Goal: Transaction & Acquisition: Purchase product/service

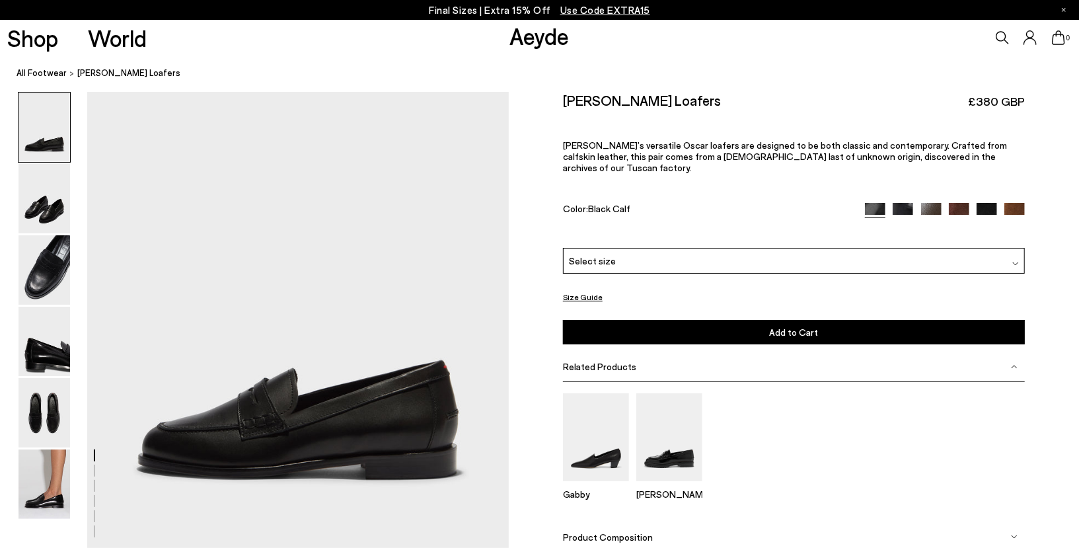
click at [1000, 35] on icon at bounding box center [1001, 37] width 13 height 13
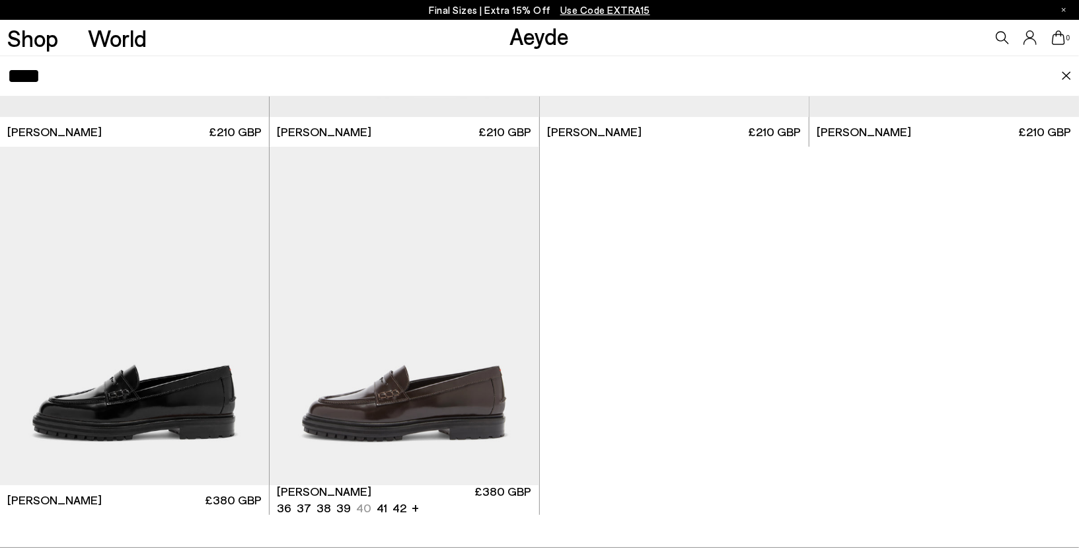
scroll to position [3, 0]
type input "****"
click at [414, 238] on img "1 / 6" at bounding box center [403, 316] width 269 height 338
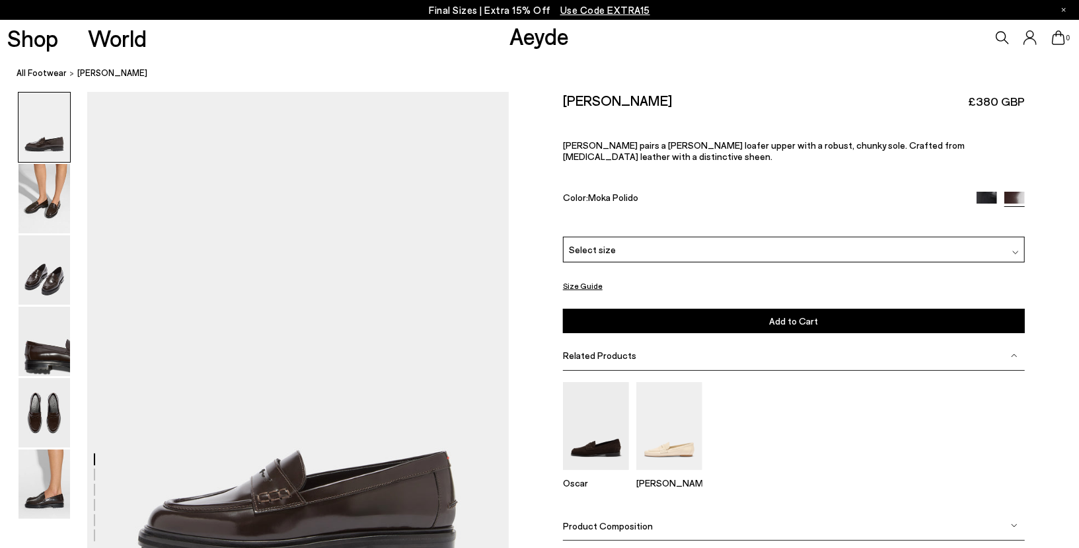
click at [650, 199] on div "Leon Loafers £380 GBP Leon pairs a penny loafer upper with a robust, chunky sol…" at bounding box center [794, 164] width 462 height 145
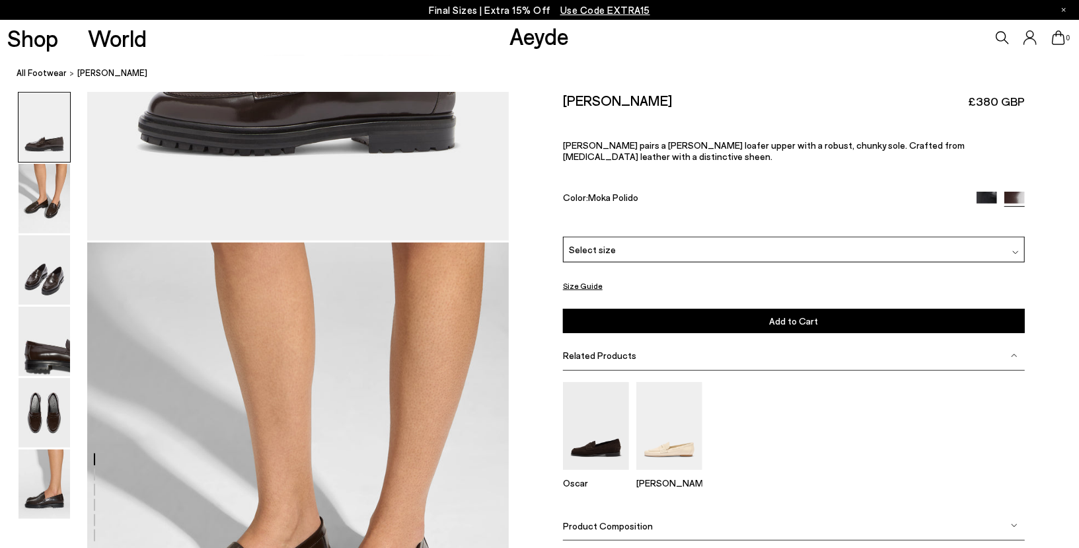
scroll to position [316, 0]
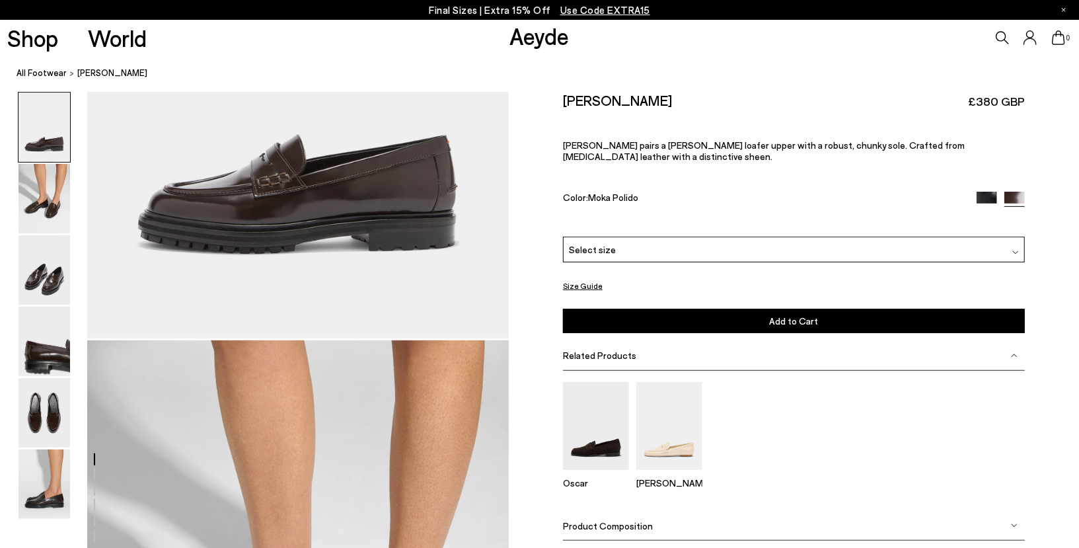
click at [799, 170] on div "Leon Loafers £380 GBP Leon pairs a penny loafer upper with a robust, chunky sol…" at bounding box center [794, 164] width 462 height 145
click at [797, 144] on p "Leon pairs a penny loafer upper with a robust, chunky sole. Crafted from polio …" at bounding box center [794, 150] width 462 height 22
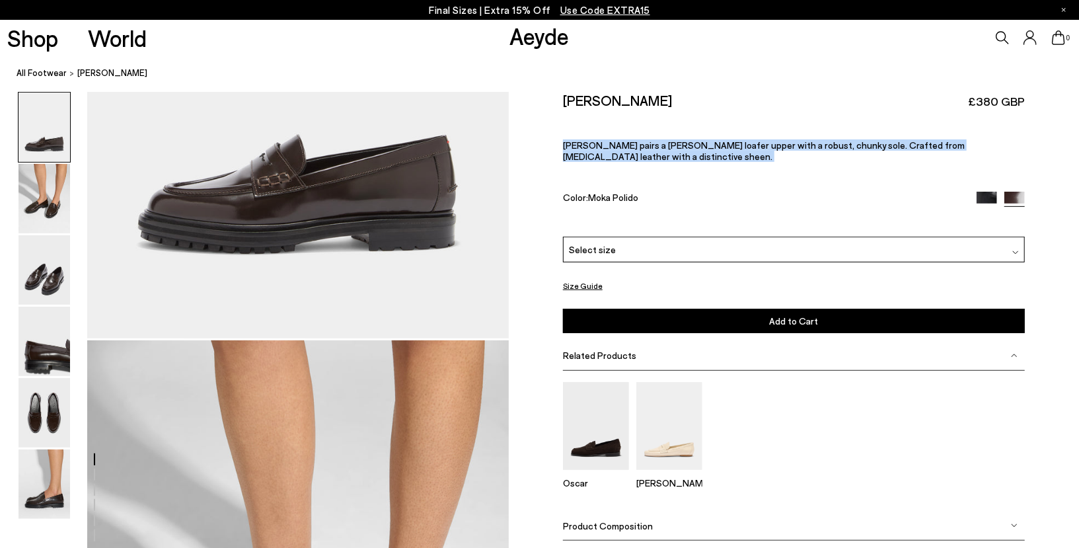
click at [797, 144] on p "Leon pairs a penny loafer upper with a robust, chunky sole. Crafted from polio …" at bounding box center [794, 150] width 462 height 22
copy div "Leon pairs a penny loafer upper with a robust, chunky sole. Crafted from polio …"
click at [756, 168] on div "Leon Loafers £380 GBP Leon pairs a penny loafer upper with a robust, chunky sol…" at bounding box center [794, 164] width 462 height 145
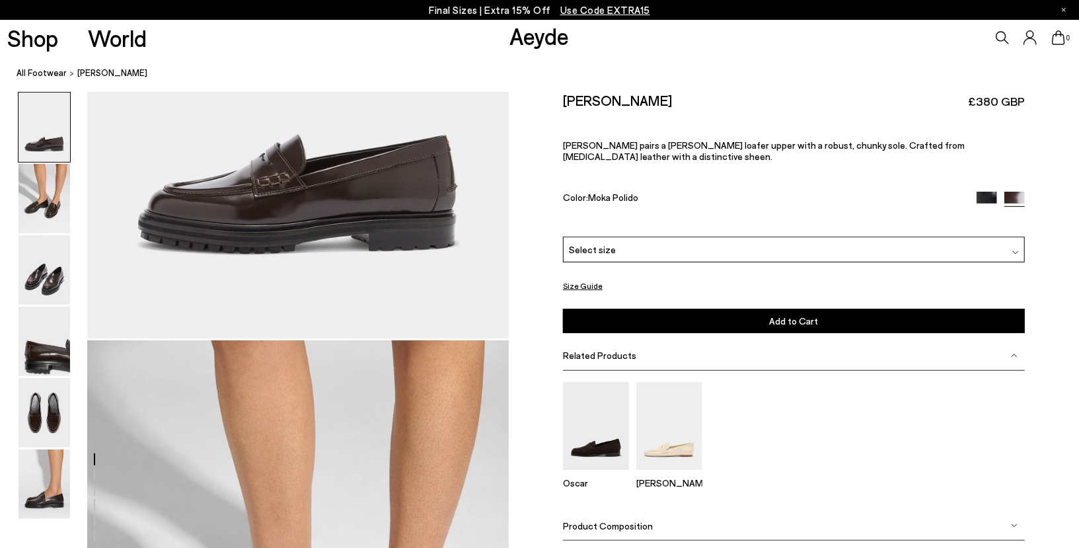
click at [857, 146] on p "Leon pairs a penny loafer upper with a robust, chunky sole. Crafted from polio …" at bounding box center [794, 150] width 462 height 22
click at [988, 192] on img at bounding box center [986, 202] width 20 height 20
